Goal: Find specific page/section: Find specific page/section

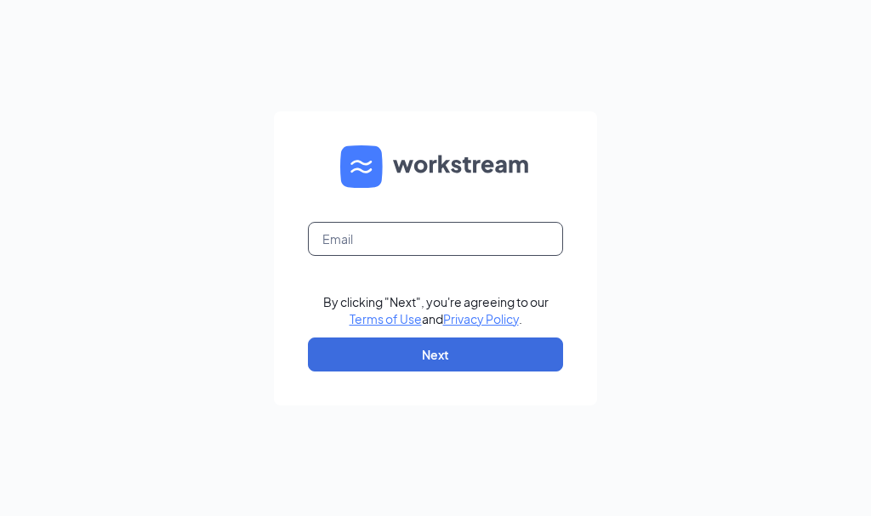
click at [357, 241] on input "text" at bounding box center [435, 239] width 255 height 34
click at [330, 232] on input "text" at bounding box center [435, 239] width 255 height 34
type input "[EMAIL_ADDRESS][DOMAIN_NAME]"
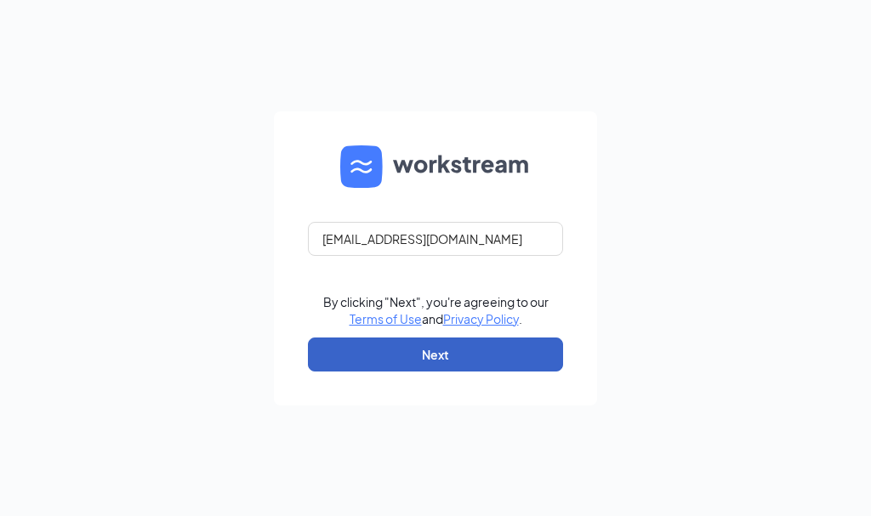
click at [387, 338] on button "Next" at bounding box center [435, 355] width 255 height 34
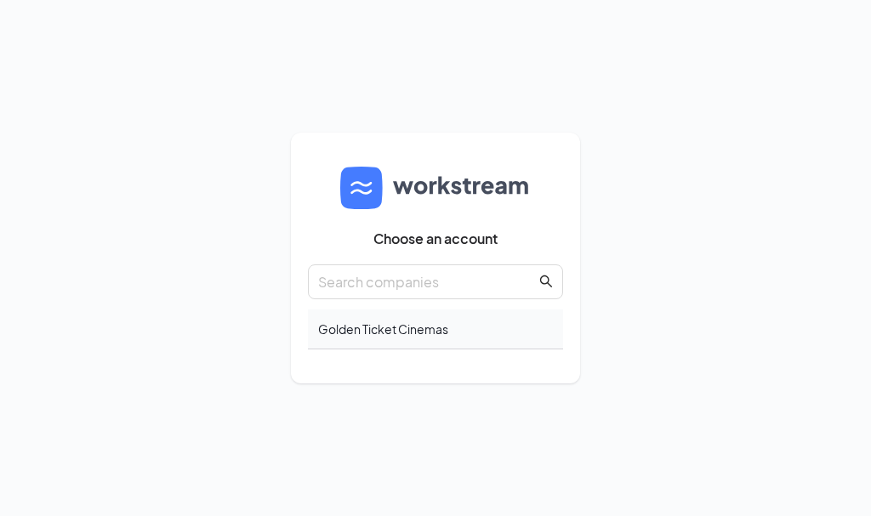
click at [339, 331] on div "Golden Ticket Cinemas" at bounding box center [435, 329] width 255 height 40
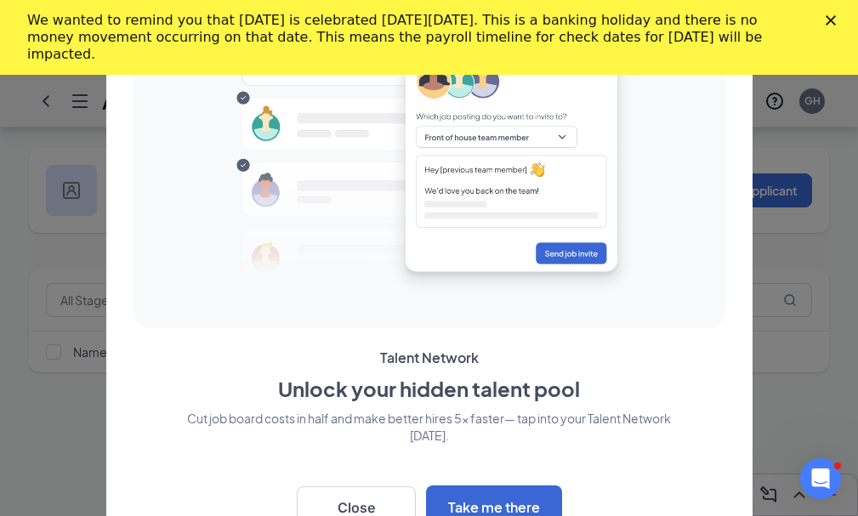
scroll to position [75, 0]
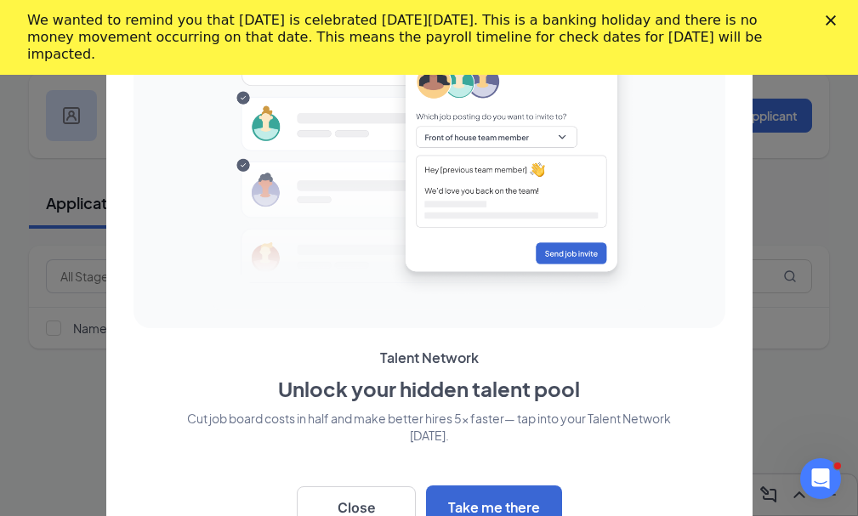
click at [854, 26] on div "We wanted to remind you that Labor Day is celebrated on Monday, September 1, 20…" at bounding box center [429, 37] width 858 height 61
click at [836, 24] on icon "Close" at bounding box center [830, 20] width 10 height 10
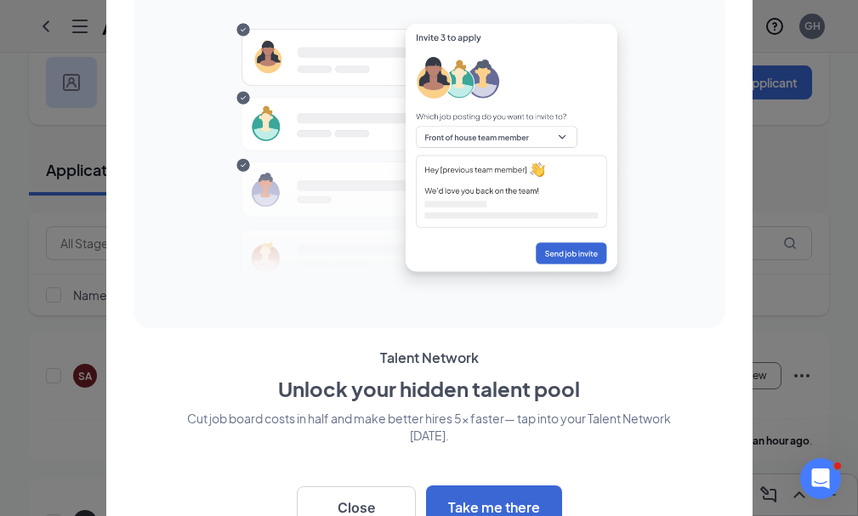
scroll to position [0, 0]
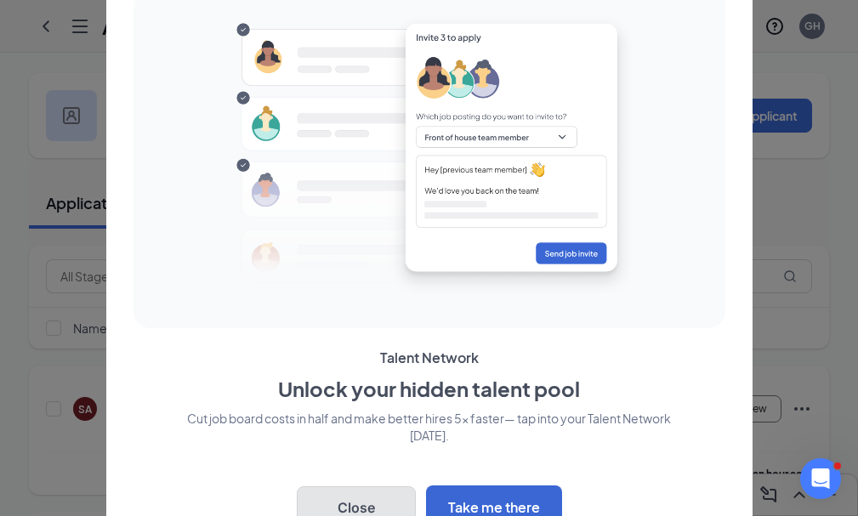
drag, startPoint x: 387, startPoint y: 515, endPoint x: 382, endPoint y: 494, distance: 21.9
click at [384, 513] on button "Close" at bounding box center [356, 507] width 119 height 43
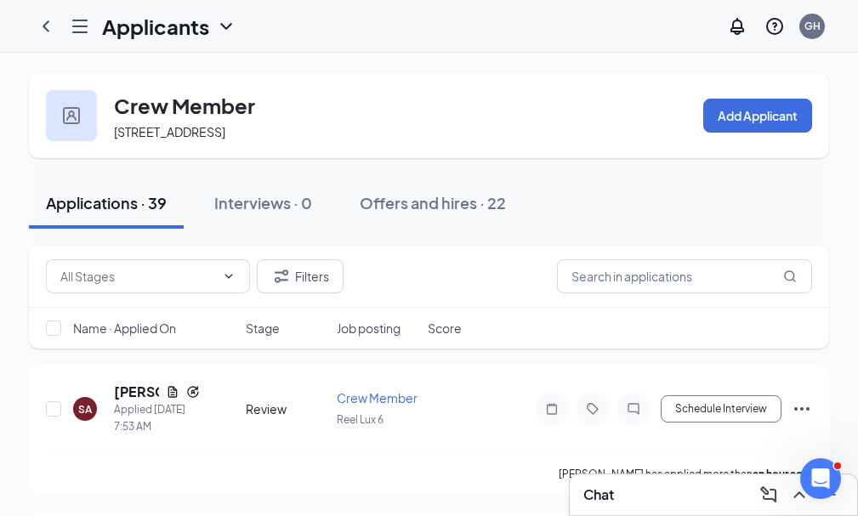
click at [0, 0] on link "Scheduling" at bounding box center [0, 0] width 0 height 0
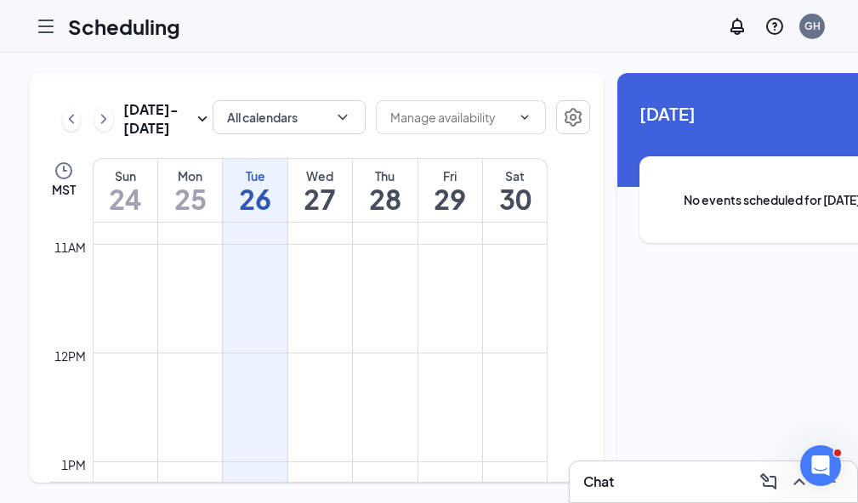
scroll to position [85, 0]
click at [0, 0] on link "Team" at bounding box center [0, 0] width 0 height 0
